Goal: Information Seeking & Learning: Learn about a topic

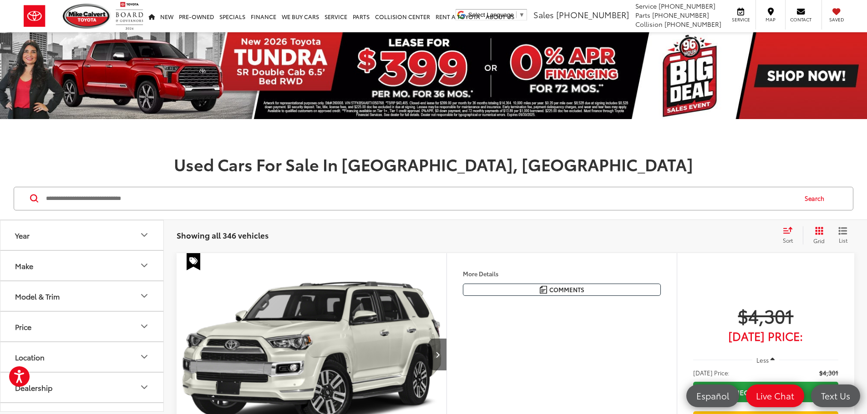
click at [250, 202] on input "Search by Make, Model, or Keyword" at bounding box center [420, 199] width 751 height 22
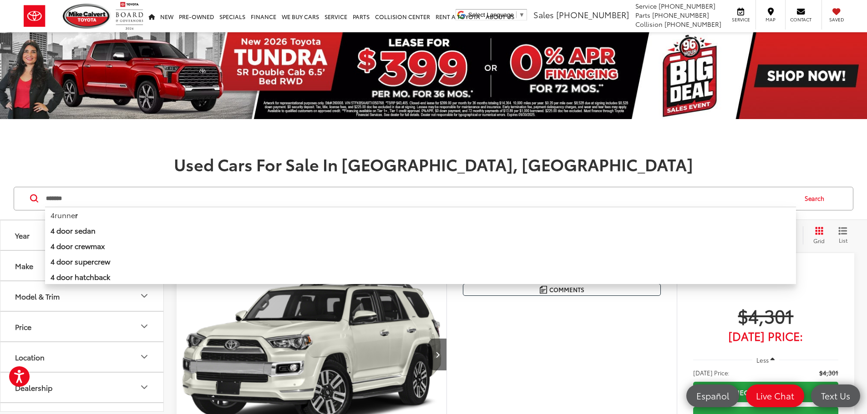
type input "*******"
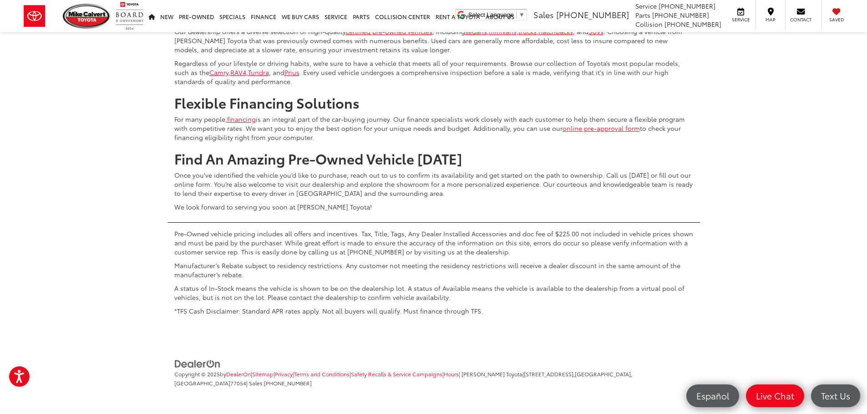
scroll to position [4595, 0]
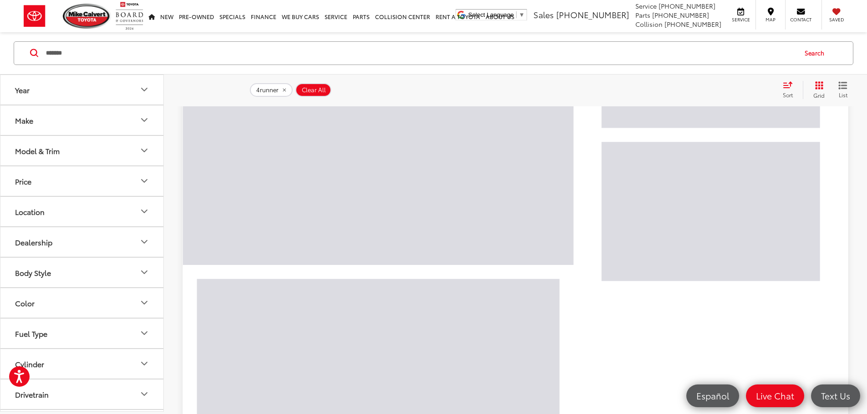
scroll to position [2560, 0]
